Goal: Task Accomplishment & Management: Use online tool/utility

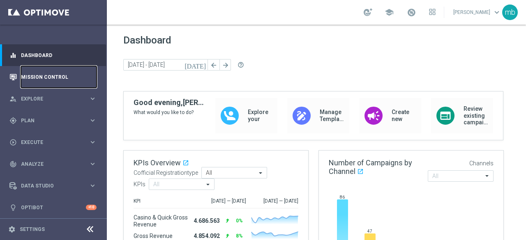
click at [57, 81] on link "Mission Control" at bounding box center [59, 77] width 76 height 22
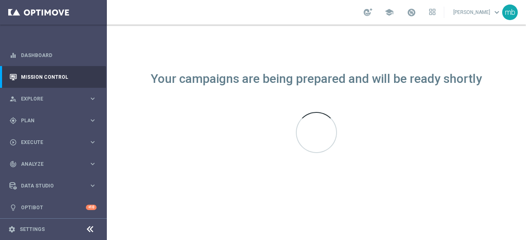
click at [450, 185] on div "Your campaigns are being prepared and will be ready shortly" at bounding box center [316, 133] width 419 height 216
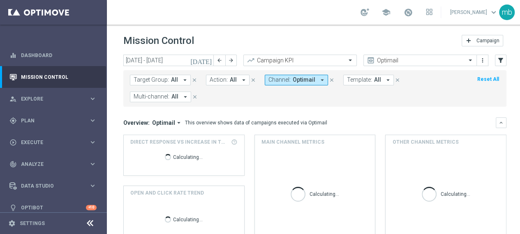
click at [207, 62] on icon "[DATE]" at bounding box center [201, 60] width 22 height 7
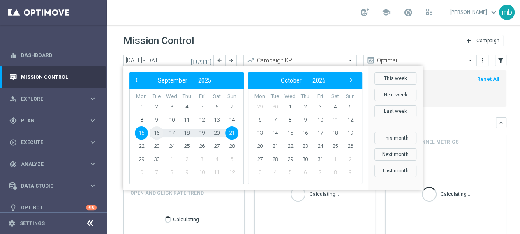
click at [156, 136] on span "16" at bounding box center [156, 133] width 13 height 13
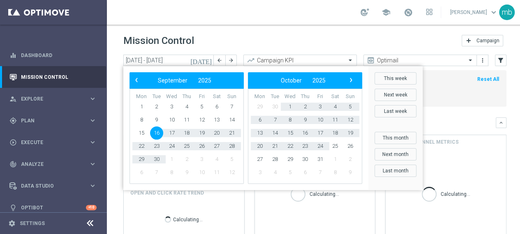
click at [467, 160] on div "Calculating..." at bounding box center [445, 199] width 120 height 100
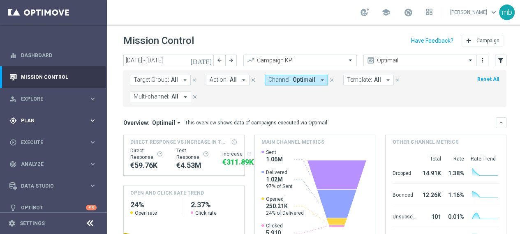
click at [89, 119] on icon "keyboard_arrow_right" at bounding box center [93, 121] width 8 height 8
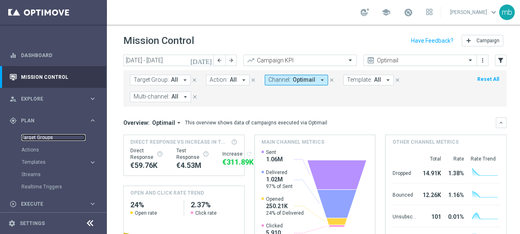
click at [35, 138] on link "Target Groups" at bounding box center [53, 137] width 64 height 7
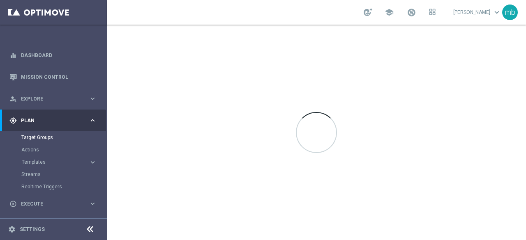
click at [322, 207] on div at bounding box center [316, 133] width 419 height 216
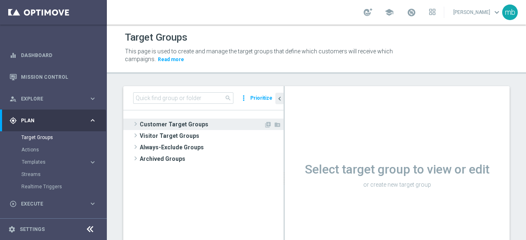
click at [134, 124] on span at bounding box center [135, 124] width 8 height 10
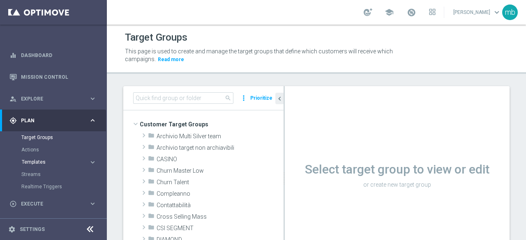
click at [45, 164] on span "Templates" at bounding box center [51, 162] width 59 height 5
click at [41, 175] on link "Optimail" at bounding box center [55, 174] width 60 height 7
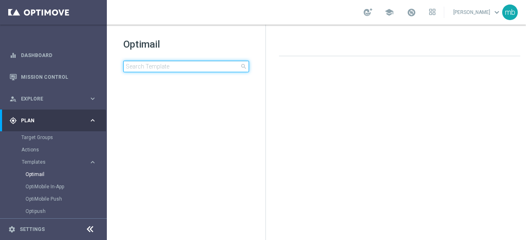
click at [173, 68] on input at bounding box center [186, 67] width 126 height 12
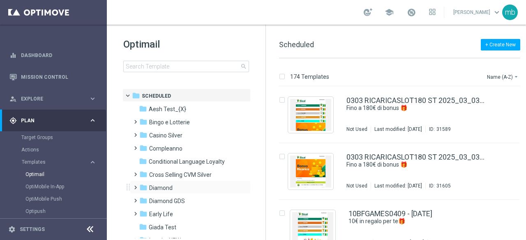
click at [134, 186] on span at bounding box center [134, 183] width 4 height 3
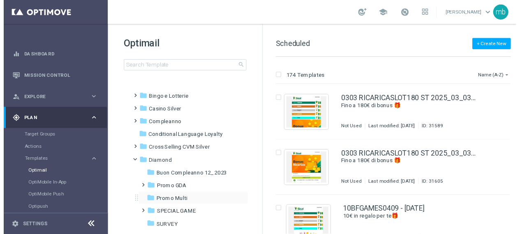
scroll to position [41, 0]
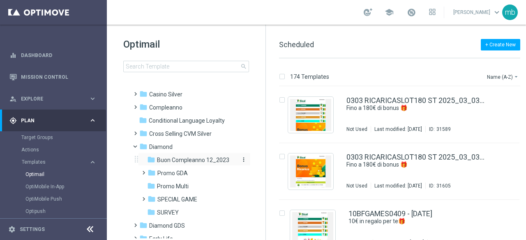
click at [168, 161] on span "Buon Compleanno 12_2023" at bounding box center [193, 160] width 72 height 7
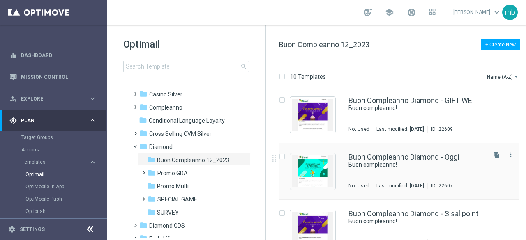
click at [379, 172] on div "Buon Compleanno Diamond - Oggi Buon compleanno! Not Used Last modified: [DATE] …" at bounding box center [416, 172] width 136 height 36
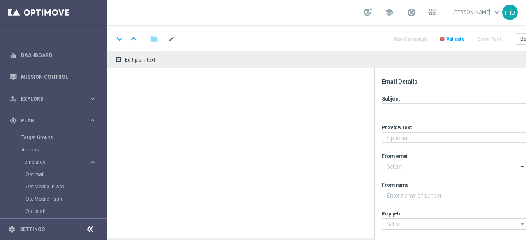
type textarea "Ti aspetta una sorpresa…"
type input "[EMAIL_ADDRESS][DOMAIN_NAME]"
type textarea "Sisal"
type input "[EMAIL_ADDRESS][DOMAIN_NAME]"
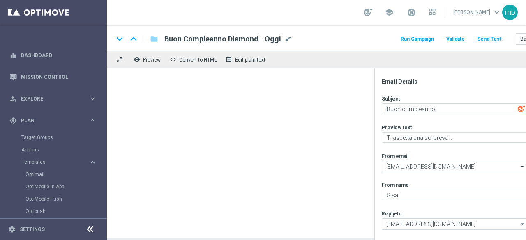
click at [413, 39] on button "Run Campaign" at bounding box center [417, 39] width 36 height 11
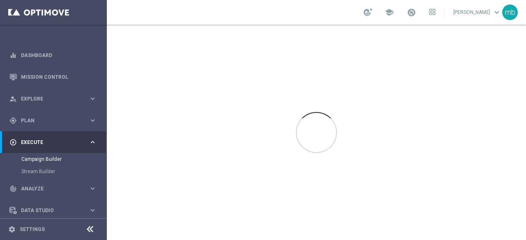
click at [366, 146] on div at bounding box center [316, 133] width 419 height 216
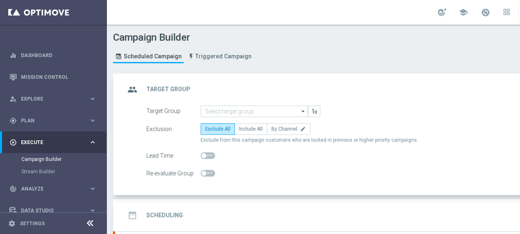
click at [303, 112] on icon "arrow_drop_down" at bounding box center [303, 111] width 8 height 11
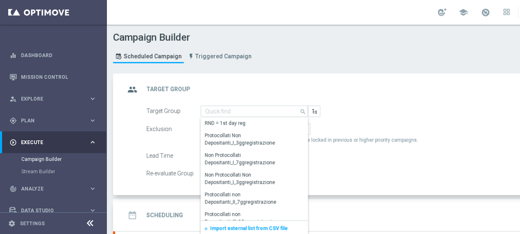
click at [257, 232] on div "add Import external list from CSV file" at bounding box center [253, 229] width 107 height 16
click at [258, 231] on div "add Import external list from CSV file" at bounding box center [253, 229] width 107 height 16
click at [258, 228] on span "Import external list from CSV file" at bounding box center [249, 229] width 78 height 6
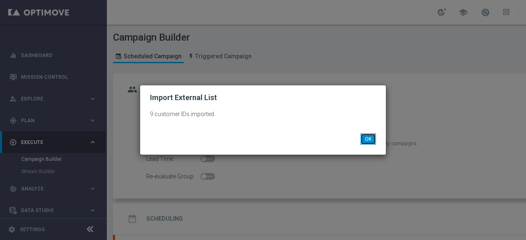
click at [369, 143] on button "OK" at bounding box center [368, 140] width 16 height 12
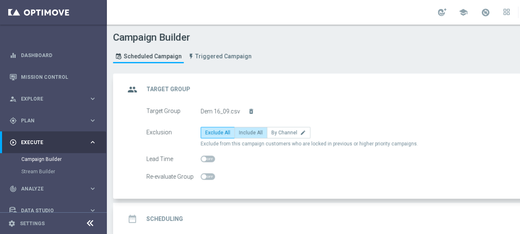
click at [256, 134] on span "Include All" at bounding box center [251, 133] width 24 height 6
click at [244, 134] on input "Include All" at bounding box center [241, 133] width 5 height 5
radio input "true"
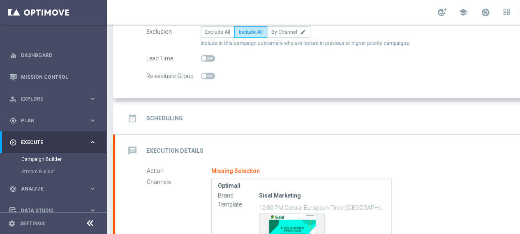
scroll to position [123, 0]
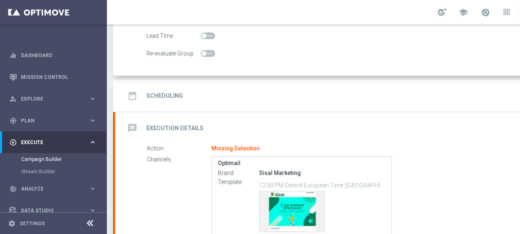
click at [165, 97] on h2 "Scheduling" at bounding box center [164, 96] width 37 height 8
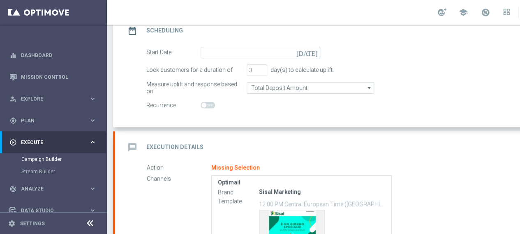
click at [313, 53] on icon "[DATE]" at bounding box center [308, 51] width 24 height 9
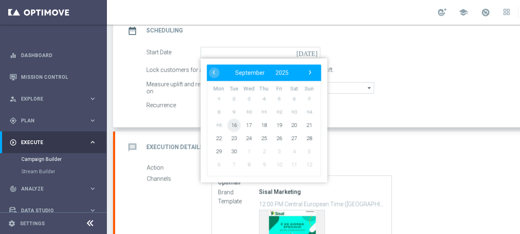
click at [233, 127] on span "16" at bounding box center [233, 124] width 13 height 13
type input "[DATE]"
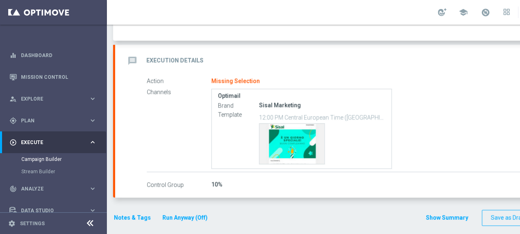
scroll to position [128, 0]
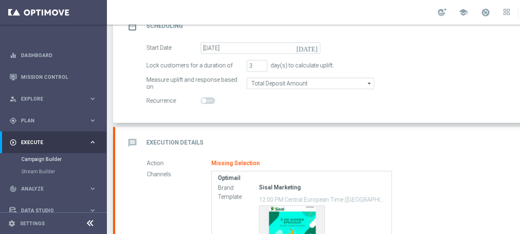
click at [132, 142] on icon "message" at bounding box center [132, 143] width 15 height 15
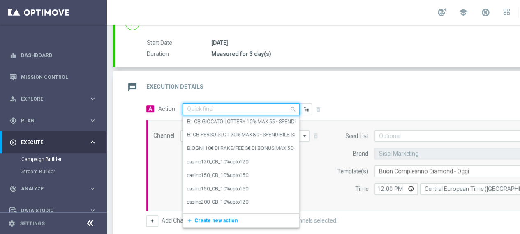
click at [285, 111] on div at bounding box center [241, 109] width 116 height 7
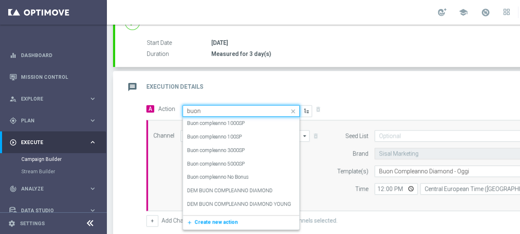
type input "buo"
click at [259, 193] on div "DEM BUON COMPLEANNO DIAMOND edit" at bounding box center [241, 191] width 108 height 14
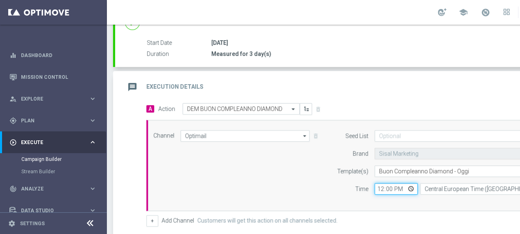
click at [409, 185] on input "12:00" at bounding box center [395, 189] width 43 height 12
type input "16:30"
click at [313, 170] on div "Channel Optimail Optimail arrow_drop_down Drag here to set row groups Drag here…" at bounding box center [362, 165] width 430 height 71
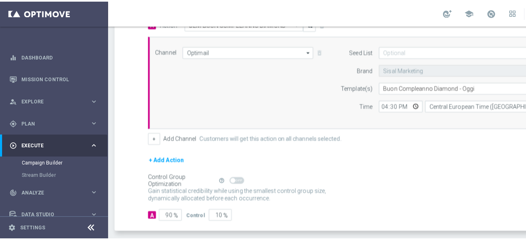
scroll to position [241, 0]
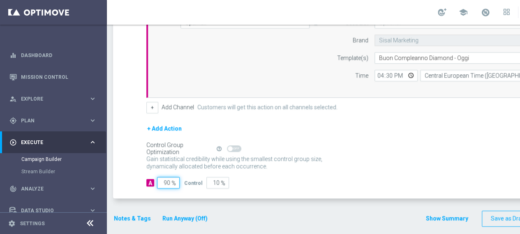
drag, startPoint x: 170, startPoint y: 180, endPoint x: 156, endPoint y: 180, distance: 14.4
click at [156, 180] on div "A 90 %" at bounding box center [161, 183] width 31 height 12
type input "1"
type input "99"
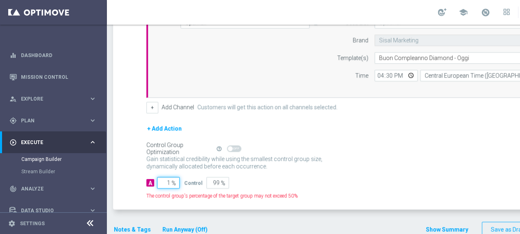
type input "10"
type input "90"
type input "100"
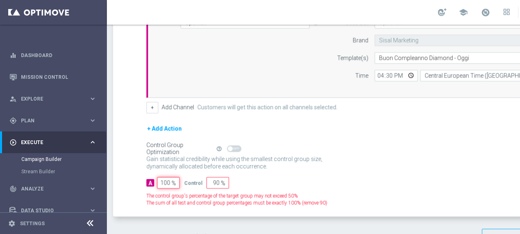
type input "0"
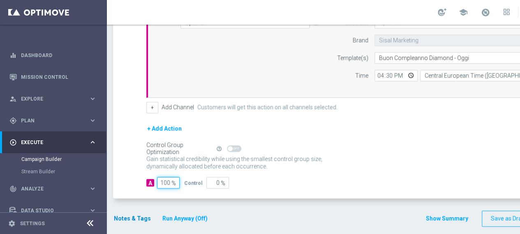
type input "100"
click at [127, 218] on button "Notes & Tags" at bounding box center [132, 219] width 39 height 10
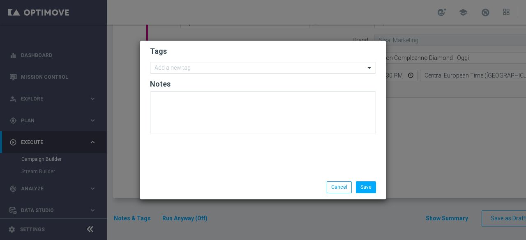
click at [174, 69] on input "text" at bounding box center [259, 68] width 211 height 7
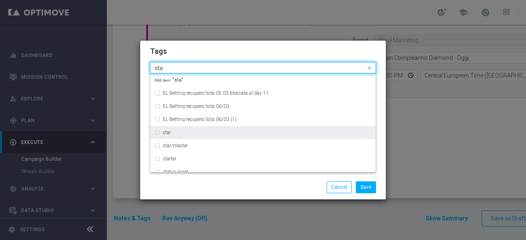
click at [170, 132] on label "star" at bounding box center [167, 132] width 8 height 5
type input "sta"
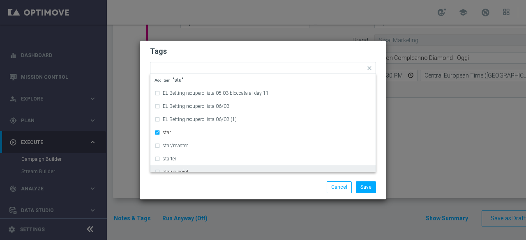
click at [177, 194] on div "Save Cancel" at bounding box center [263, 187] width 246 height 24
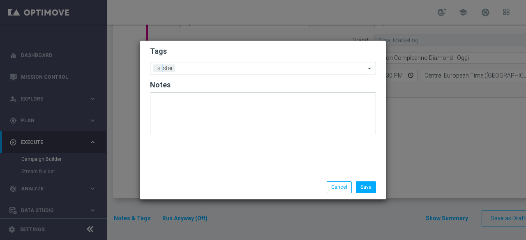
click at [210, 64] on div "Add a new tag × star" at bounding box center [257, 68] width 215 height 12
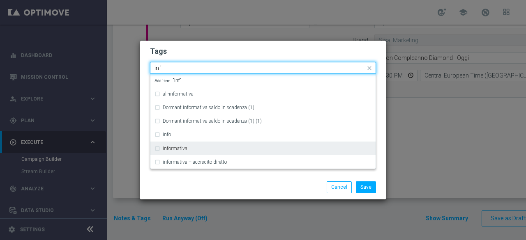
click at [190, 150] on div "informativa" at bounding box center [267, 148] width 209 height 5
type input "inf"
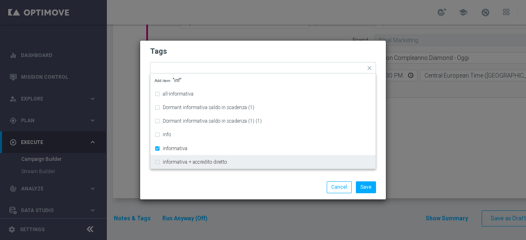
click at [203, 185] on div "Save Cancel" at bounding box center [263, 188] width 238 height 12
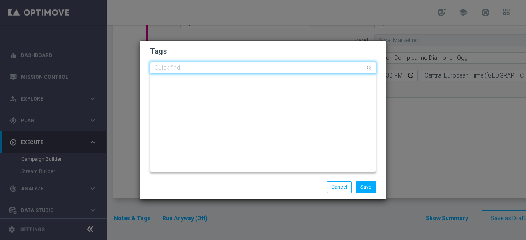
click at [247, 69] on input "text" at bounding box center [259, 68] width 211 height 7
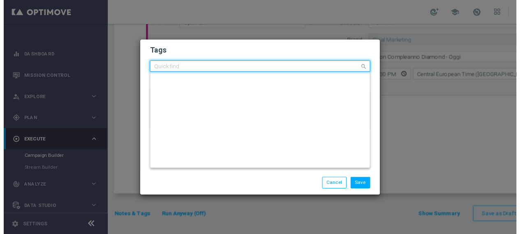
scroll to position [0, 0]
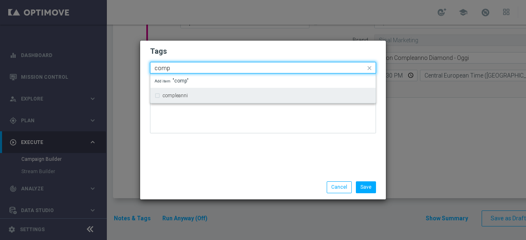
click at [191, 96] on div "compleanni" at bounding box center [267, 95] width 209 height 5
type input "comp"
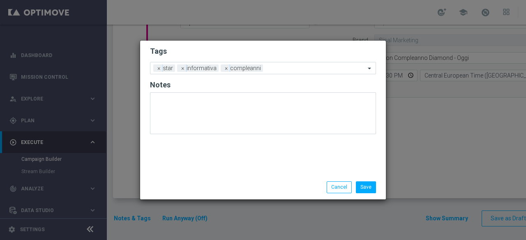
drag, startPoint x: 204, startPoint y: 170, endPoint x: 245, endPoint y: 111, distance: 72.1
click at [205, 171] on div "Tags Add a new tag × star × informativa × compleanni Notes" at bounding box center [263, 108] width 246 height 135
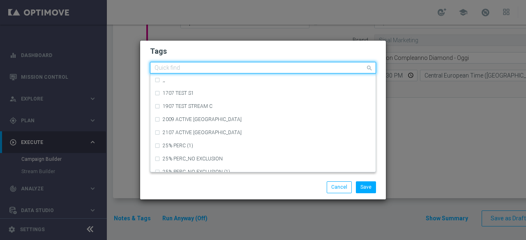
click at [289, 69] on input "text" at bounding box center [259, 68] width 211 height 7
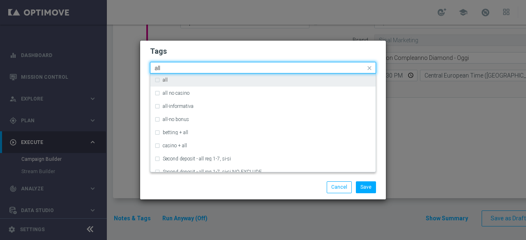
click at [221, 81] on div "all" at bounding box center [267, 80] width 209 height 5
type input "all"
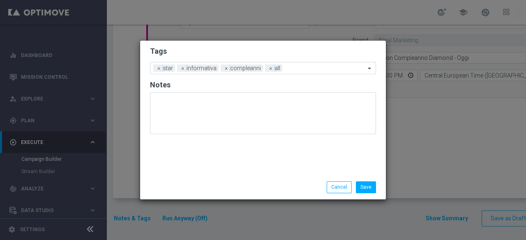
click at [225, 187] on div "Save Cancel" at bounding box center [302, 188] width 159 height 12
click at [296, 68] on input "text" at bounding box center [326, 68] width 80 height 7
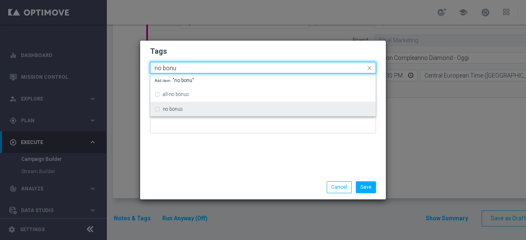
click at [199, 108] on div "no bonus" at bounding box center [267, 109] width 209 height 5
type input "no bonu"
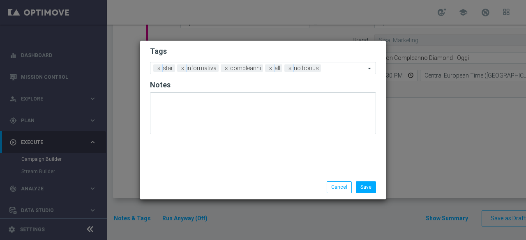
click at [198, 180] on div "Save Cancel" at bounding box center [263, 187] width 246 height 24
click at [366, 184] on button "Save" at bounding box center [366, 188] width 20 height 12
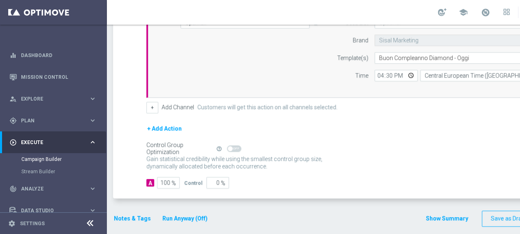
scroll to position [0, 86]
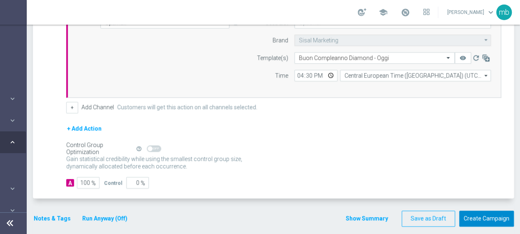
click at [488, 214] on button "Create Campaign" at bounding box center [486, 219] width 55 height 16
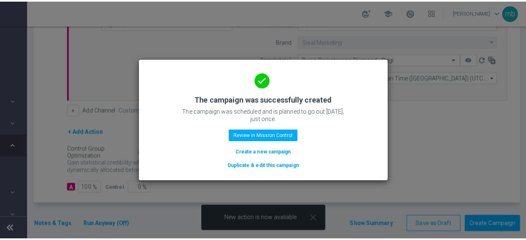
scroll to position [0, 80]
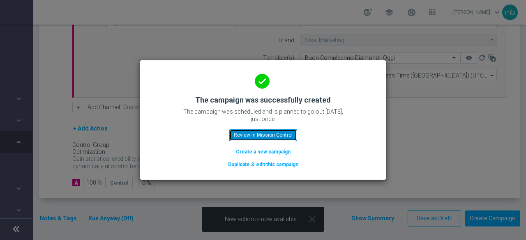
click at [276, 136] on button "Review in Mission Control" at bounding box center [263, 135] width 68 height 12
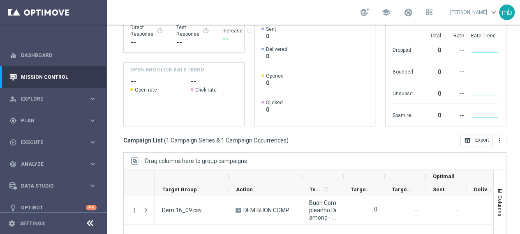
scroll to position [164, 0]
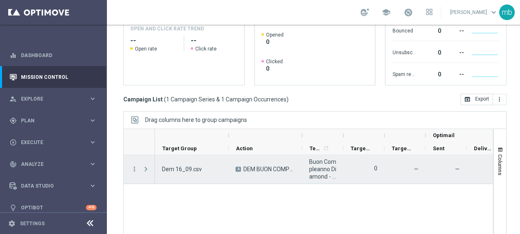
click at [144, 167] on span "Press SPACE to select this row." at bounding box center [145, 169] width 7 height 7
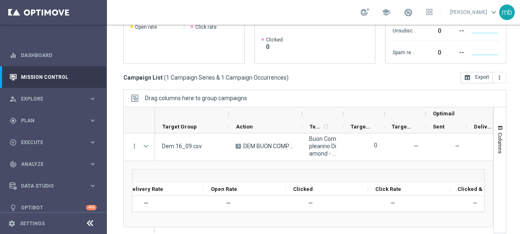
scroll to position [0, 0]
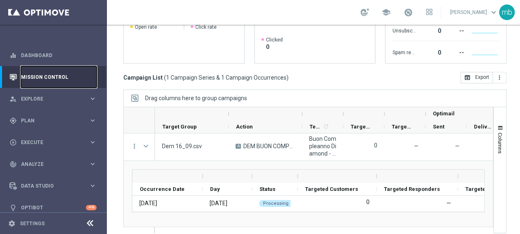
click at [52, 74] on link "Mission Control" at bounding box center [59, 77] width 76 height 22
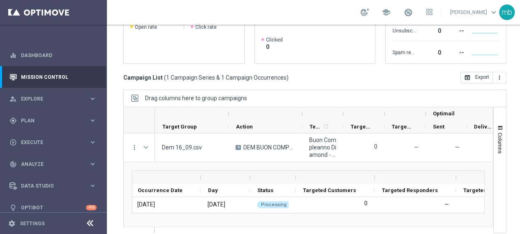
scroll to position [0, 478]
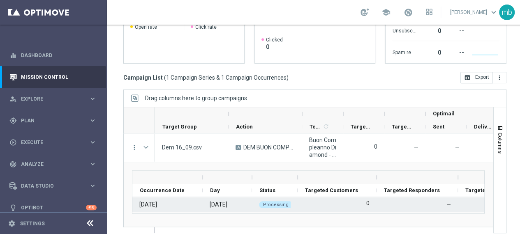
click at [315, 204] on div "0" at bounding box center [336, 204] width 79 height 15
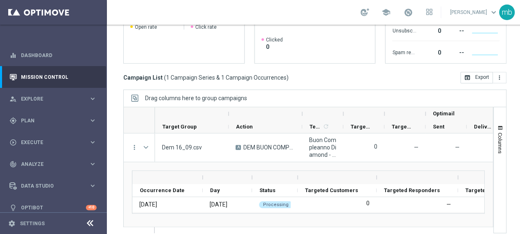
click at [305, 221] on div "Drag here to set row groups Drag here to set column labels Status" at bounding box center [308, 195] width 369 height 66
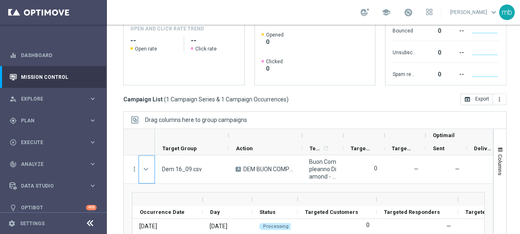
scroll to position [186, 0]
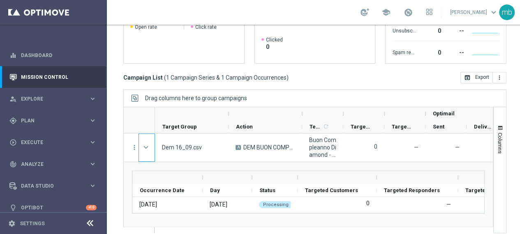
click at [343, 212] on div "0 — — — [DATE] Processing" at bounding box center [308, 208] width 352 height 22
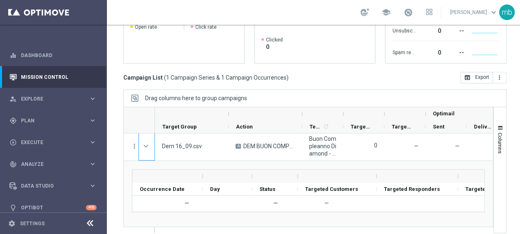
scroll to position [0, 0]
click at [34, 72] on link "Mission Control" at bounding box center [59, 77] width 76 height 22
click at [41, 74] on link "Mission Control" at bounding box center [59, 77] width 76 height 22
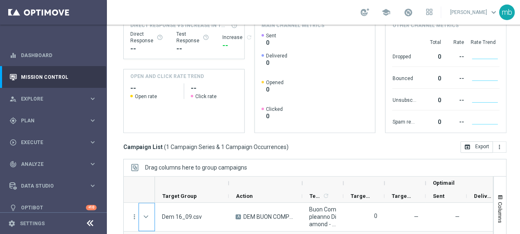
scroll to position [63, 0]
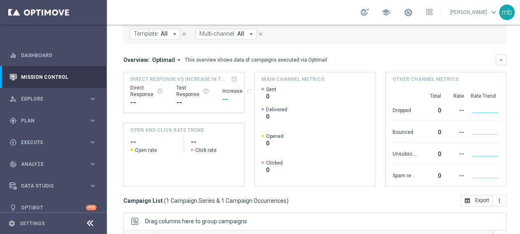
click at [174, 158] on rect at bounding box center [184, 170] width 120 height 32
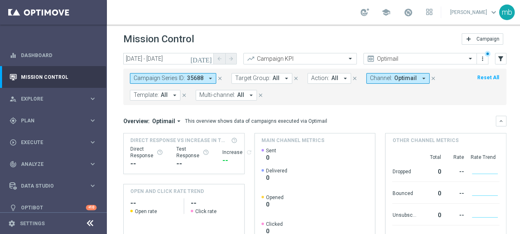
scroll to position [0, 0]
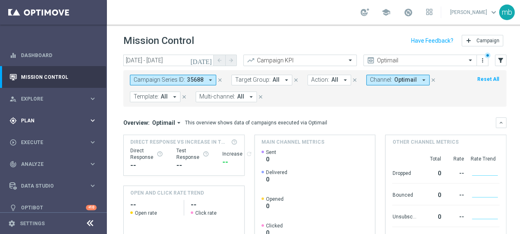
click at [53, 118] on span "Plan" at bounding box center [55, 120] width 68 height 5
click at [39, 171] on link "Optimail" at bounding box center [55, 174] width 60 height 7
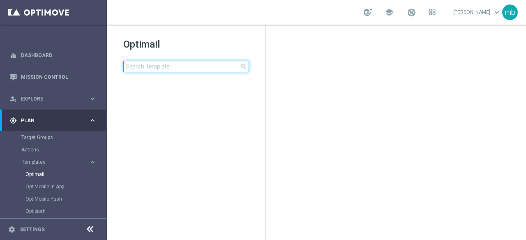
click at [172, 68] on input at bounding box center [186, 67] width 126 height 12
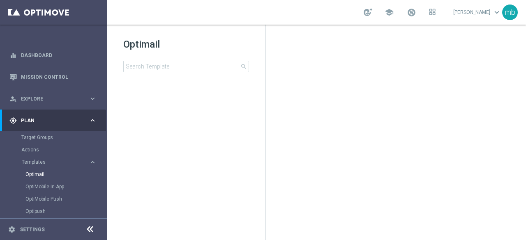
click at [513, 199] on div at bounding box center [403, 134] width 264 height 154
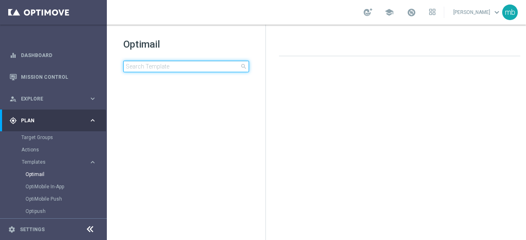
click at [152, 67] on input at bounding box center [186, 67] width 126 height 12
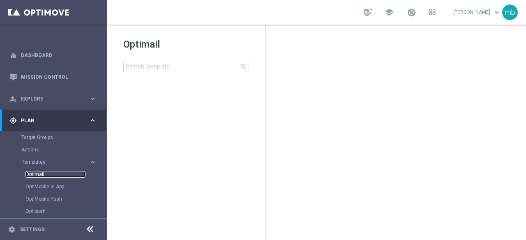
click at [35, 173] on link "Optimail" at bounding box center [55, 174] width 60 height 7
click at [203, 124] on tree-viewport at bounding box center [193, 164] width 142 height 150
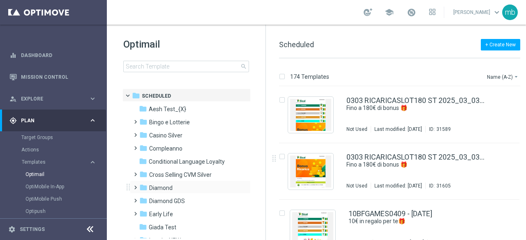
click at [135, 186] on span at bounding box center [134, 183] width 4 height 3
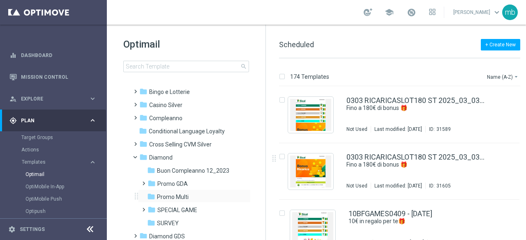
scroll to position [41, 0]
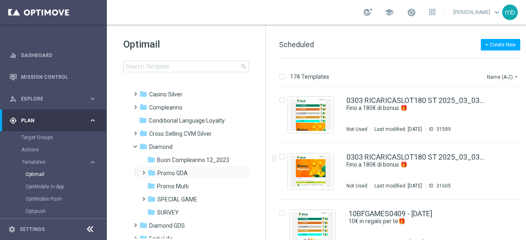
click at [144, 171] on span at bounding box center [142, 169] width 4 height 3
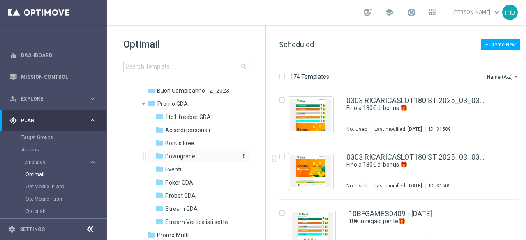
scroll to position [123, 0]
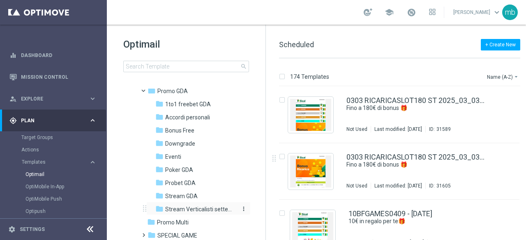
click at [173, 207] on span "Stream Verticalisti settembre 2025" at bounding box center [200, 209] width 71 height 7
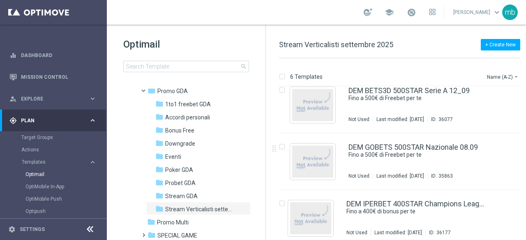
scroll to position [164, 0]
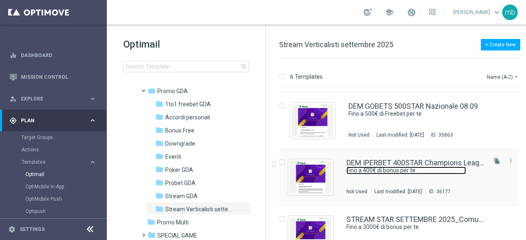
click at [378, 171] on link "Fino a 400€ di bonus per te" at bounding box center [406, 171] width 120 height 8
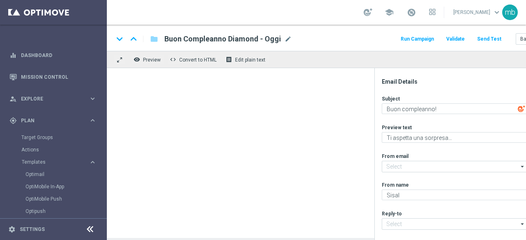
type input "[EMAIL_ADDRESS][DOMAIN_NAME]"
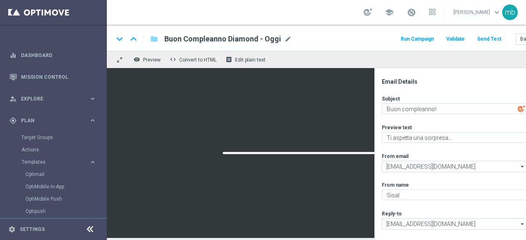
type textarea "Fino a 400€ di bonus per te"
type textarea "🏆 Un mese [PERSON_NAME]. Solo su SISAL."
type input "[EMAIL_ADDRESS][DOMAIN_NAME]"
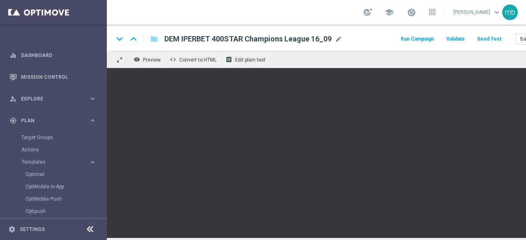
scroll to position [6, 0]
click at [38, 78] on link "Mission Control" at bounding box center [59, 77] width 76 height 22
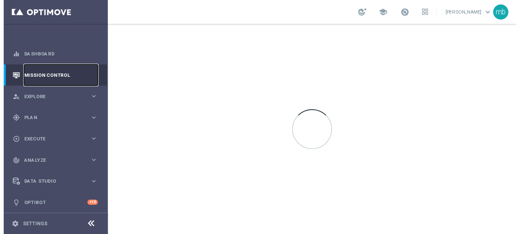
scroll to position [0, 0]
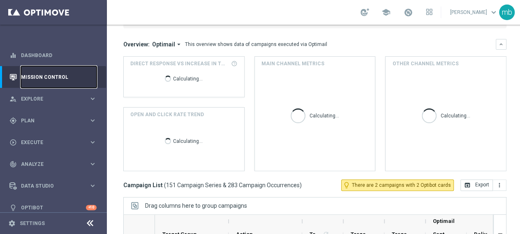
scroll to position [22, 0]
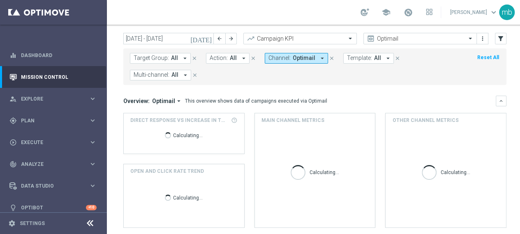
click at [207, 39] on icon "[DATE]" at bounding box center [201, 38] width 22 height 7
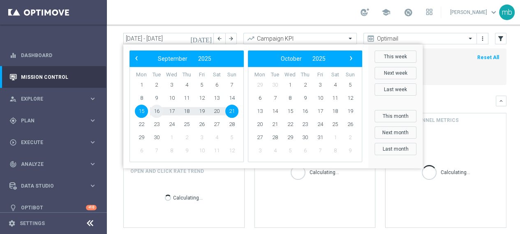
click at [155, 111] on span "16" at bounding box center [156, 111] width 13 height 13
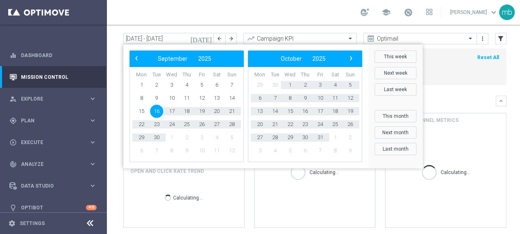
click at [458, 96] on div "Overview: Optimail arrow_drop_down This overview shows data of campaigns execut…" at bounding box center [314, 101] width 383 height 11
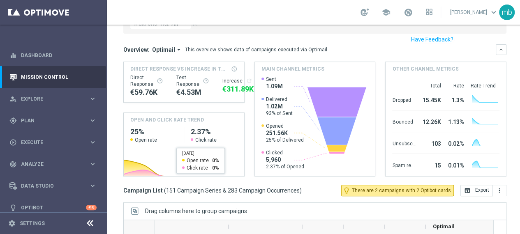
scroll to position [0, 0]
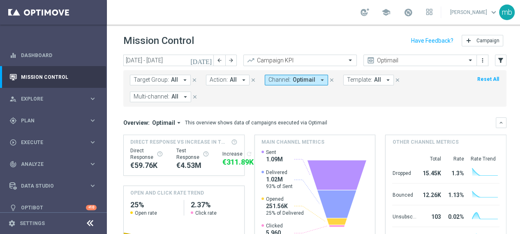
click at [318, 81] on icon "arrow_drop_down" at bounding box center [321, 79] width 7 height 7
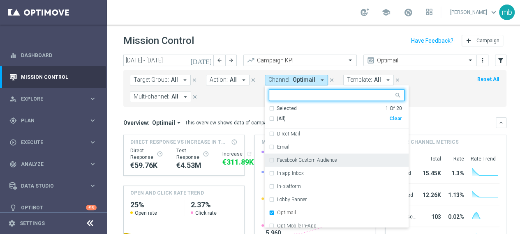
scroll to position [41, 0]
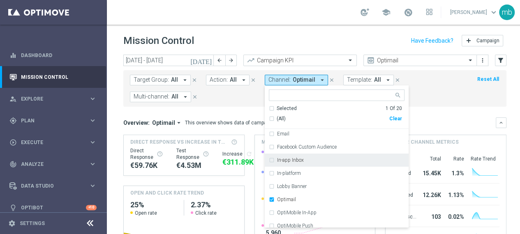
click at [186, 97] on icon "arrow_drop_down" at bounding box center [185, 96] width 7 height 7
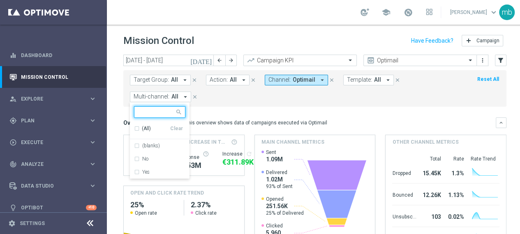
click at [187, 79] on icon "arrow_drop_down" at bounding box center [184, 79] width 7 height 7
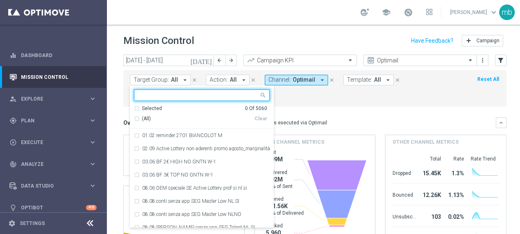
click at [240, 80] on icon "arrow_drop_down" at bounding box center [243, 79] width 7 height 7
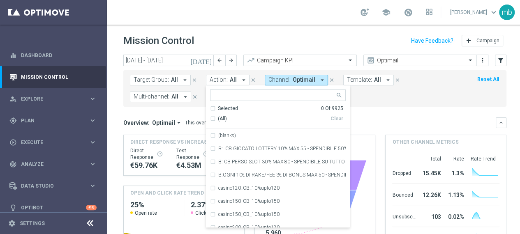
click at [377, 103] on div "Target Group: All arrow_drop_down close Action: All arrow_drop_down Selected 0 …" at bounding box center [314, 88] width 383 height 37
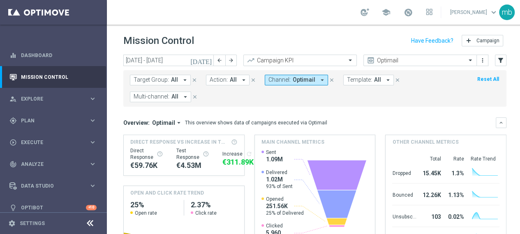
click at [384, 79] on icon "arrow_drop_down" at bounding box center [387, 79] width 7 height 7
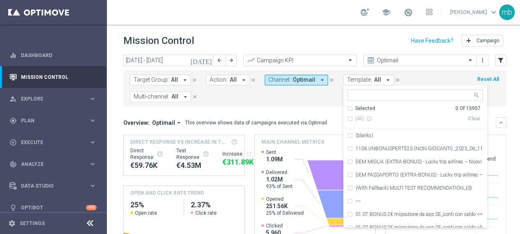
click at [411, 78] on form "Target Group: All arrow_drop_down close Action: All arrow_drop_down close Chann…" at bounding box center [296, 89] width 333 height 28
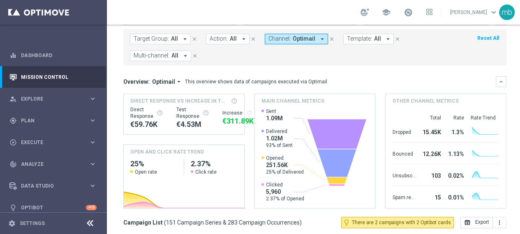
click at [178, 81] on icon "arrow_drop_down" at bounding box center [178, 81] width 7 height 7
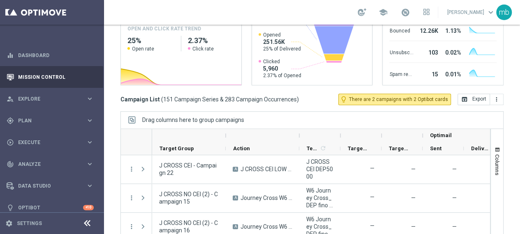
scroll to position [657, 0]
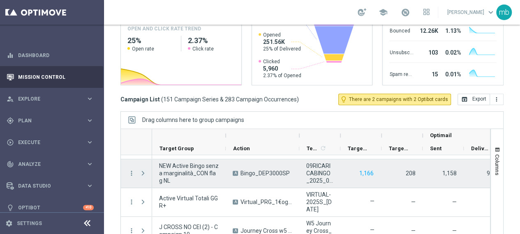
click at [139, 173] on span at bounding box center [142, 173] width 7 height 7
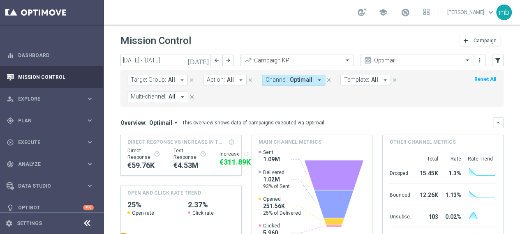
scroll to position [186, 0]
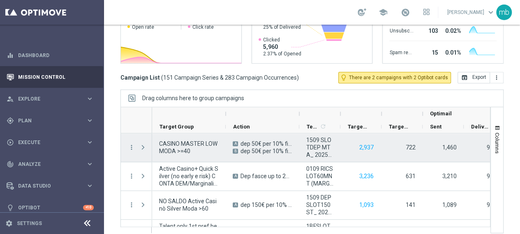
click at [139, 146] on span at bounding box center [142, 147] width 7 height 7
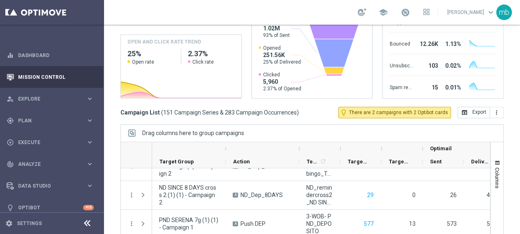
scroll to position [0, 0]
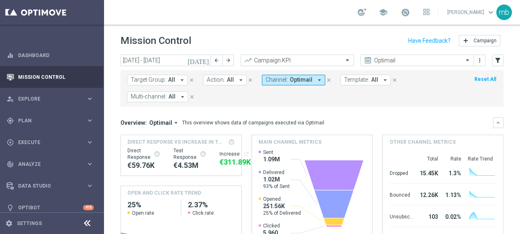
click at [200, 61] on icon "[DATE]" at bounding box center [198, 60] width 22 height 7
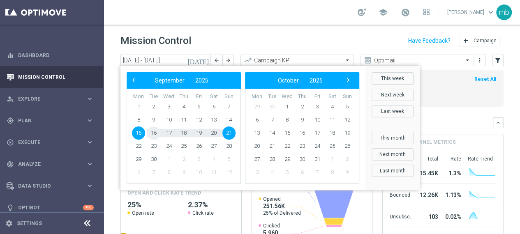
click at [147, 130] on span "16" at bounding box center [153, 133] width 13 height 13
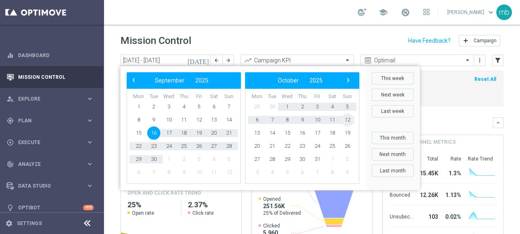
click at [428, 113] on mini-dashboard "Overview: Optimail arrow_drop_down This overview shows data of campaigns execut…" at bounding box center [311, 182] width 383 height 151
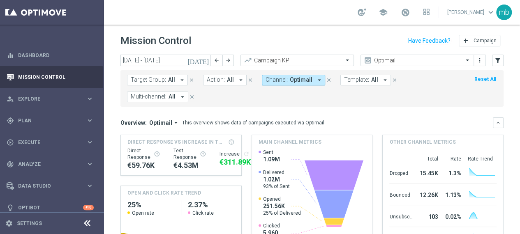
click at [202, 61] on icon "[DATE]" at bounding box center [198, 60] width 22 height 7
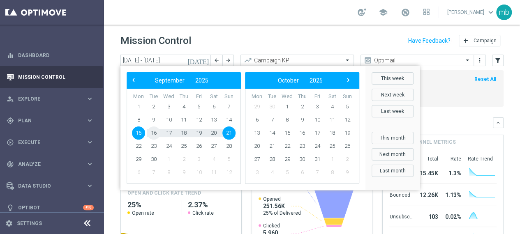
click at [147, 134] on span "16" at bounding box center [153, 133] width 13 height 13
type input "[DATE] - [DATE]"
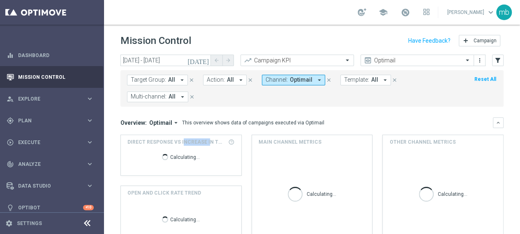
click at [144, 135] on div "Direct Response VS Increase In Total Deposit Amount Calculating..." at bounding box center [181, 155] width 120 height 40
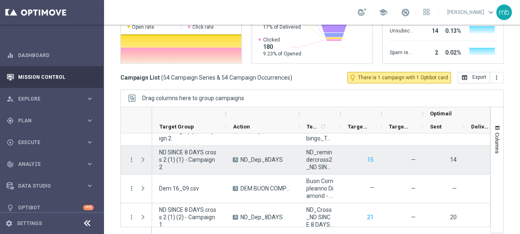
scroll to position [781, 0]
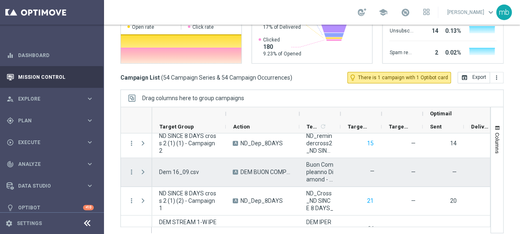
click at [139, 172] on span "Press SPACE to select this row." at bounding box center [142, 172] width 7 height 7
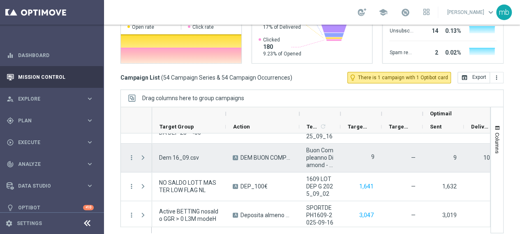
scroll to position [1356, 0]
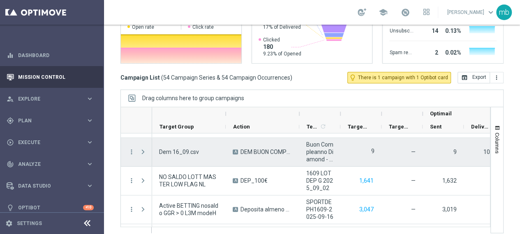
click at [139, 151] on span at bounding box center [142, 152] width 7 height 7
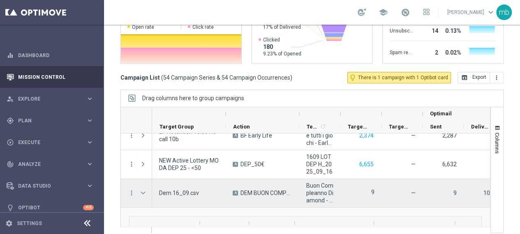
scroll to position [1397, 0]
